Goal: Find specific fact: Find specific fact

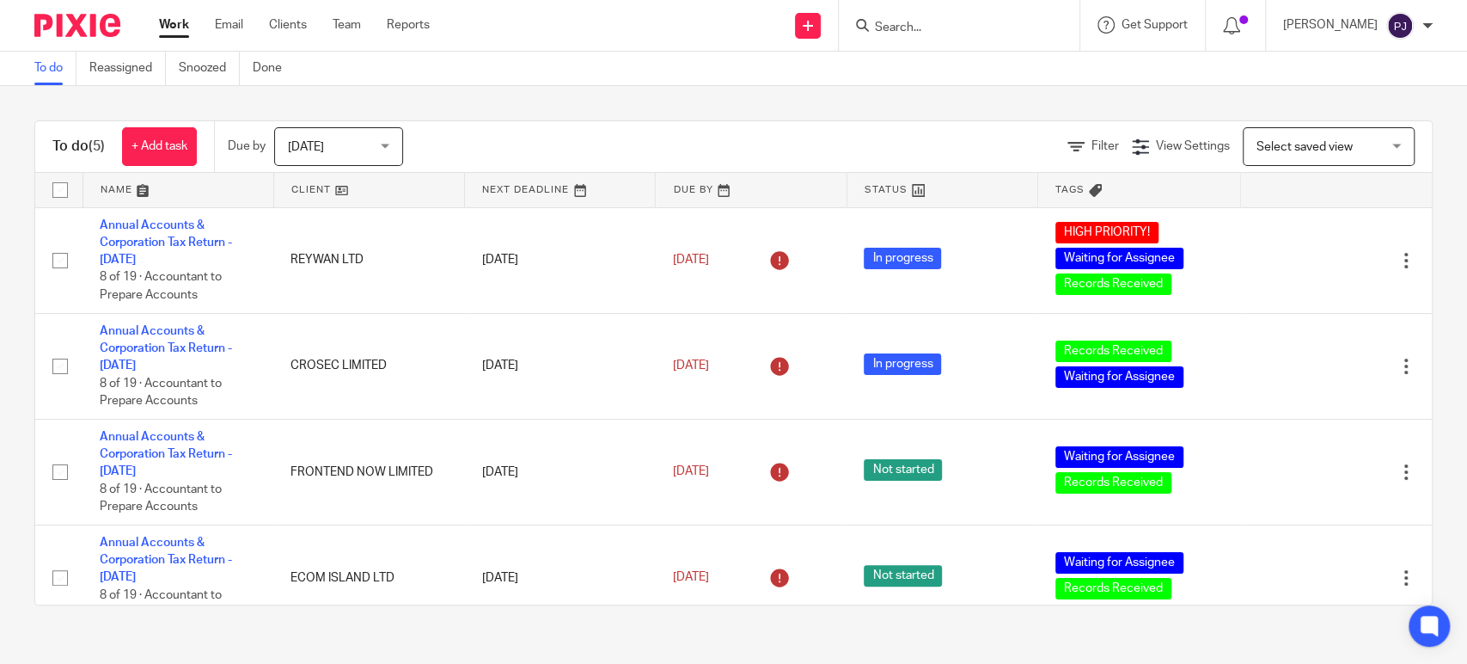
scroll to position [128, 0]
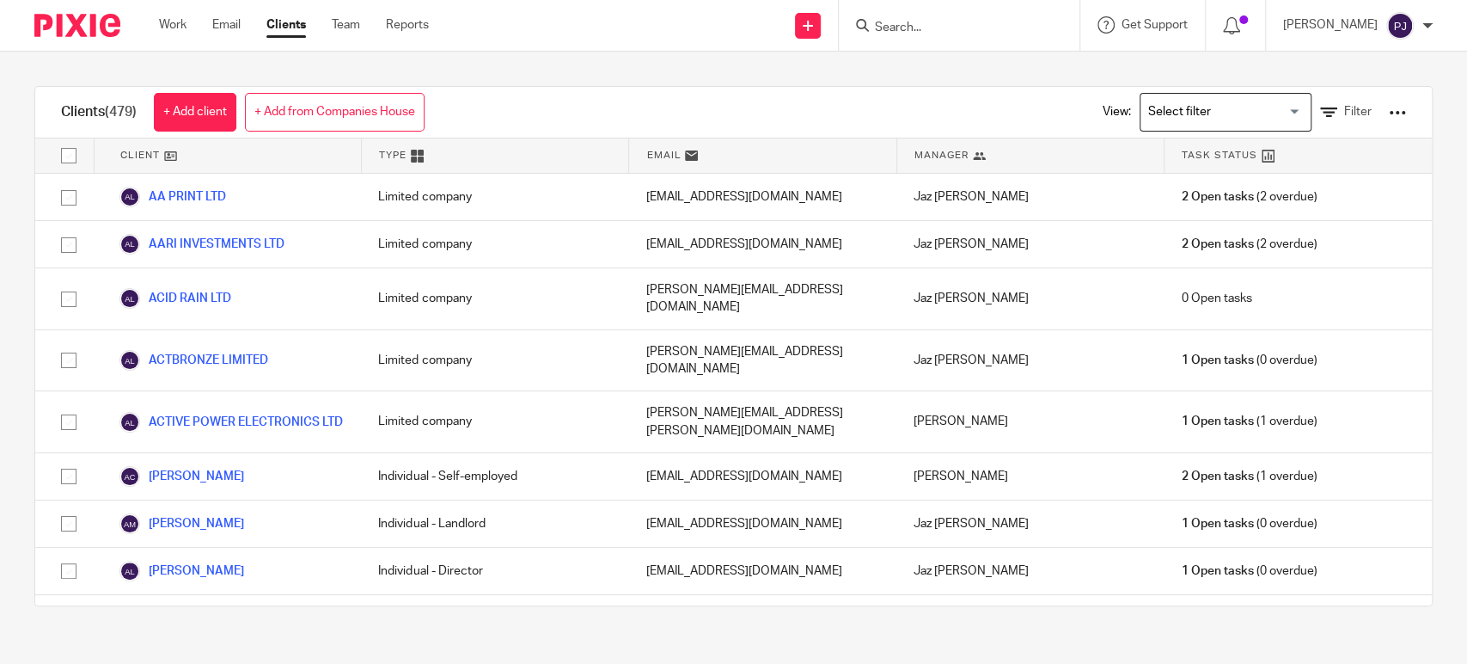
scroll to position [8299, 0]
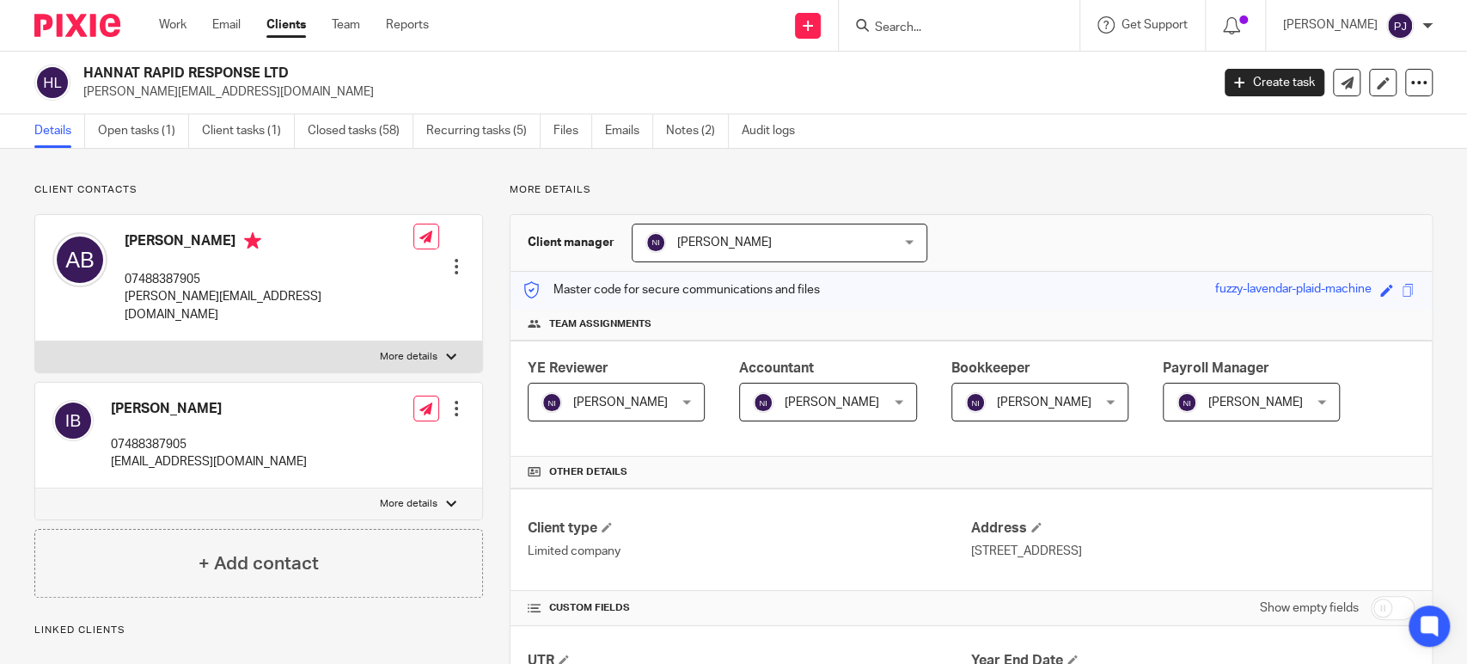
scroll to position [1315, 0]
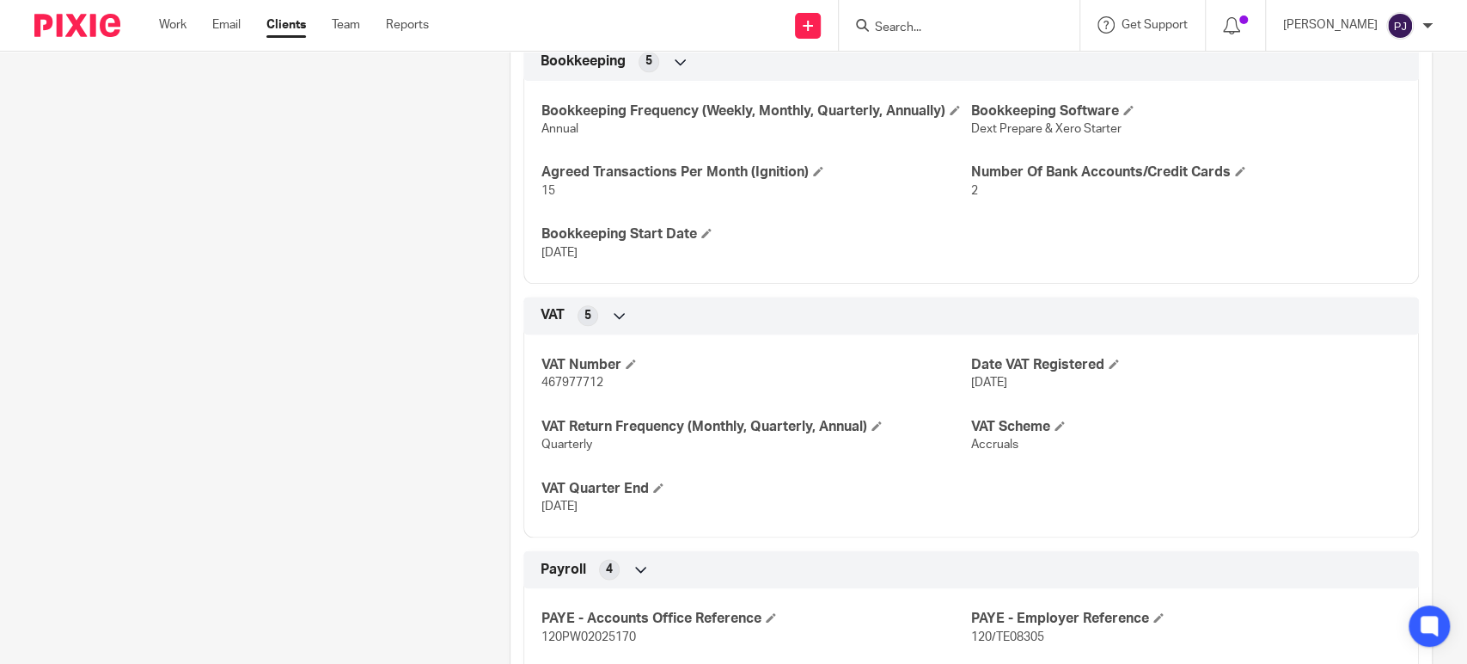
click at [576, 389] on span "467977712" at bounding box center [572, 382] width 62 height 12
copy span "467977712"
